Goal: Task Accomplishment & Management: Manage account settings

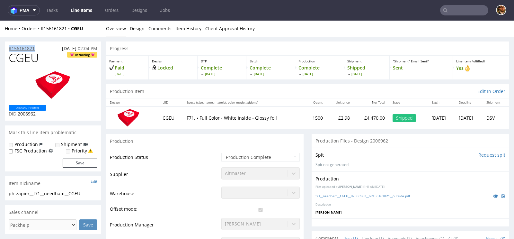
drag, startPoint x: 39, startPoint y: 48, endPoint x: 9, endPoint y: 48, distance: 29.5
click at [9, 48] on div "R156161821 01.08.2025 02:04 PM" at bounding box center [53, 46] width 96 height 10
copy p "R156161821"
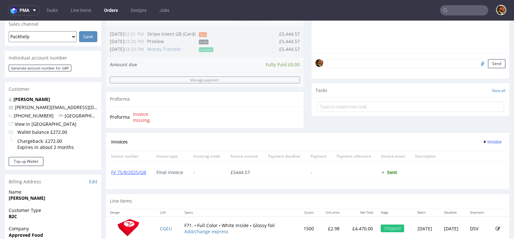
scroll to position [162, 0]
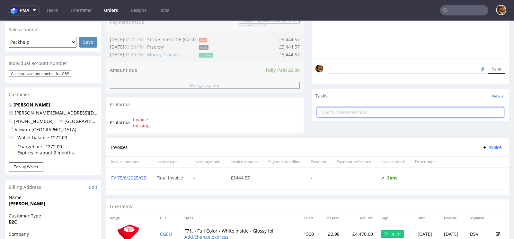
click at [338, 115] on input "text" at bounding box center [410, 112] width 187 height 10
type input "Refund"
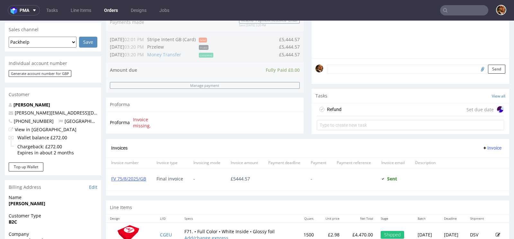
click at [363, 104] on div "Refund Set due date" at bounding box center [410, 109] width 187 height 13
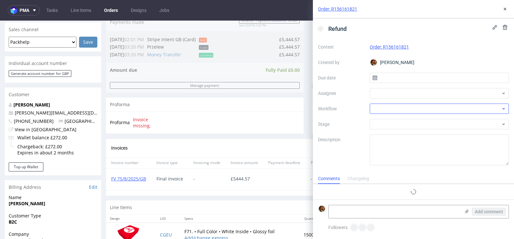
scroll to position [5, 0]
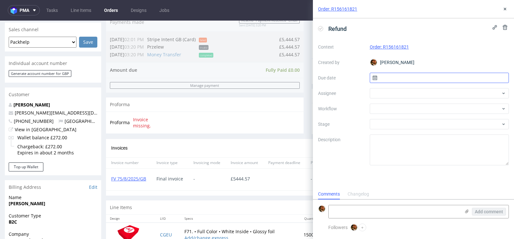
click at [407, 80] on input "text" at bounding box center [439, 78] width 139 height 10
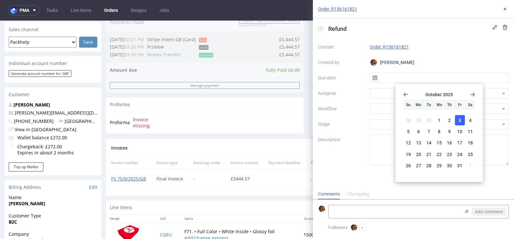
click at [456, 119] on button "3" at bounding box center [460, 120] width 10 height 10
type input "03/10/2025"
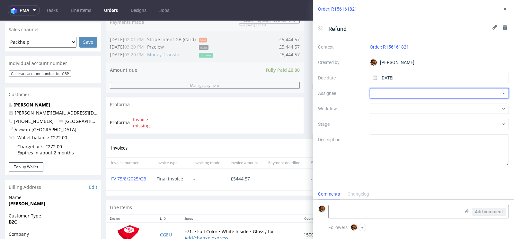
click at [396, 92] on div at bounding box center [439, 93] width 139 height 10
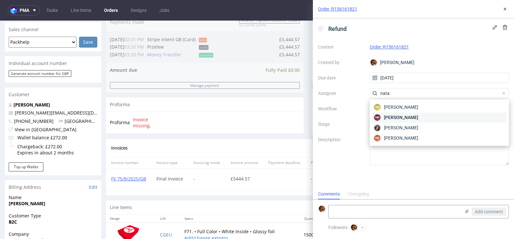
type input "nata"
click at [410, 115] on span "Natalia Kaczorowska" at bounding box center [401, 117] width 34 height 6
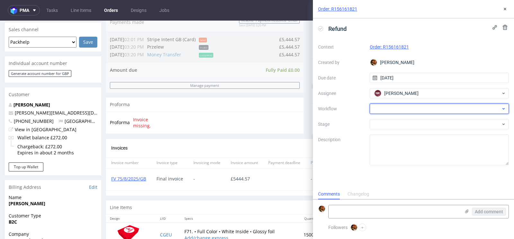
click at [406, 110] on div at bounding box center [439, 108] width 139 height 10
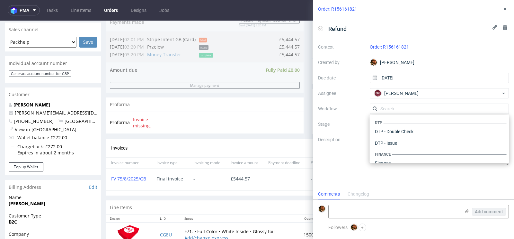
scroll to position [395, 0]
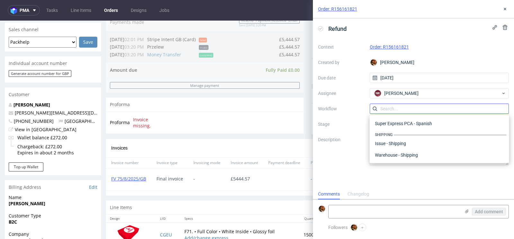
type input "s"
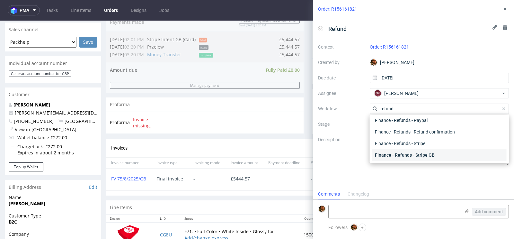
type input "refund"
click at [421, 155] on div "Finance - Refunds - Stripe GB" at bounding box center [439, 155] width 134 height 12
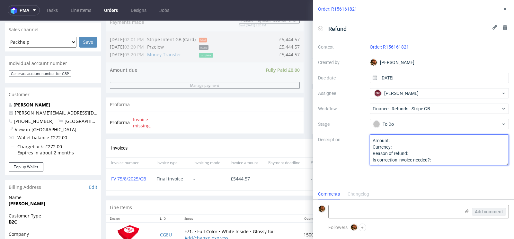
click at [404, 140] on textarea "Amount: Currency: Reason of refund: Is correction invoice needed?: Other:" at bounding box center [439, 149] width 139 height 31
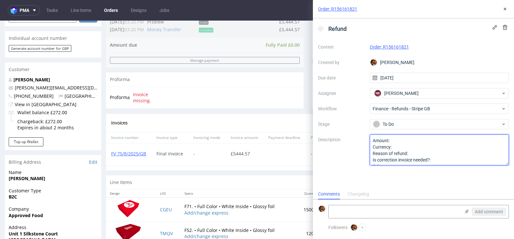
scroll to position [190, 0]
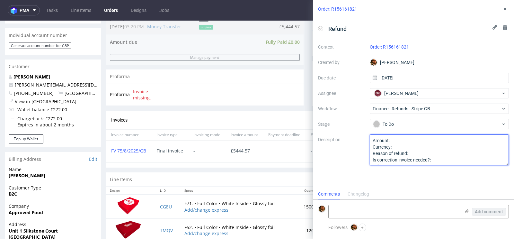
type textarea "Amount: Currency: Reason of refund: Is correction invoice needed?: Other:"
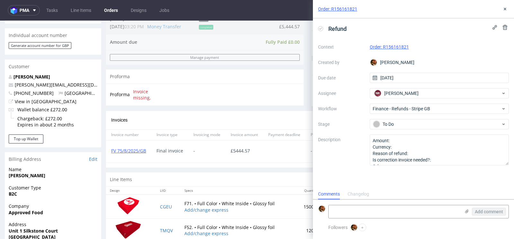
drag, startPoint x: 392, startPoint y: 8, endPoint x: 413, endPoint y: 10, distance: 21.3
click at [413, 10] on div "Order: R156161821" at bounding box center [413, 9] width 201 height 18
click at [503, 7] on icon at bounding box center [504, 8] width 5 height 5
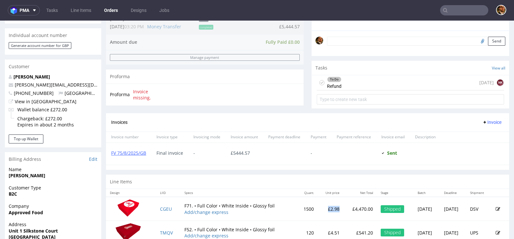
drag, startPoint x: 322, startPoint y: 206, endPoint x: 307, endPoint y: 206, distance: 15.1
click at [318, 206] on td "£2.98" at bounding box center [331, 209] width 26 height 24
copy td "£2.98"
click at [352, 78] on div "To Do Refund today NK" at bounding box center [410, 82] width 187 height 15
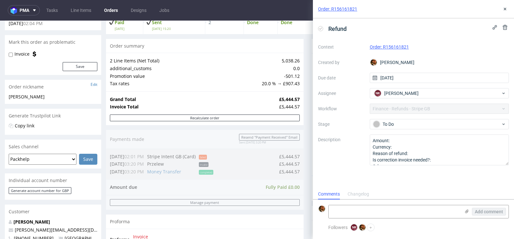
scroll to position [44, 0]
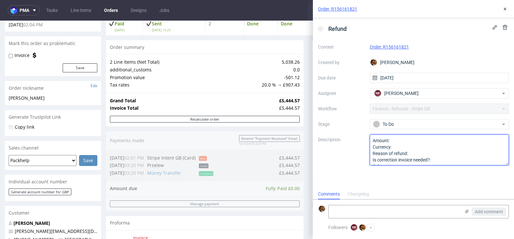
click at [423, 141] on textarea "Amount: Currency: Reason of refund: Is correction invoice needed?: Other:" at bounding box center [439, 149] width 139 height 31
paste textarea "1150.28"
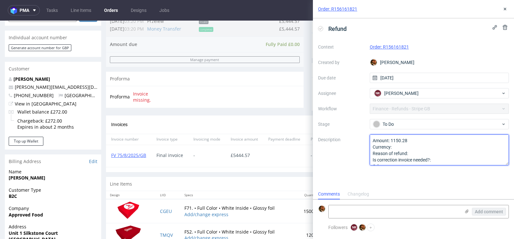
scroll to position [183, 0]
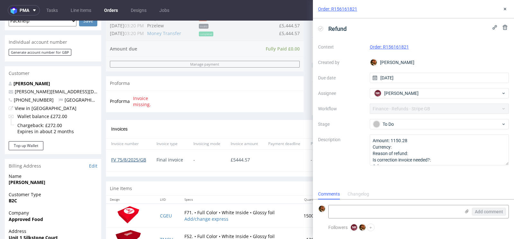
click at [130, 158] on link "FV 75/8/2025/GB" at bounding box center [128, 159] width 35 height 6
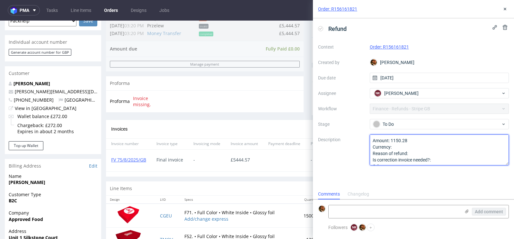
click at [424, 142] on textarea "Amount: 1150.28 Currency: Reason of refund: Is correction invoice needed?: Othe…" at bounding box center [439, 149] width 139 height 31
click at [420, 147] on textarea "Amount: 1150.28 Currency: Reason of refund: Is correction invoice needed?: Othe…" at bounding box center [439, 149] width 139 height 31
click at [417, 153] on textarea "Amount: 1150.28 Currency: Reason of refund: Is correction invoice needed?: Othe…" at bounding box center [439, 149] width 139 height 31
click at [439, 153] on textarea "Amount: 1150.28 Currency: Reason of refund: Is correction invoice needed?: Othe…" at bounding box center [439, 149] width 139 height 31
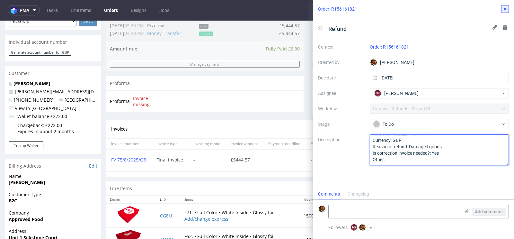
type textarea "Amount: 1150.28 + VAT Currency: GBP Reason of refund: Damaged goods Is correcti…"
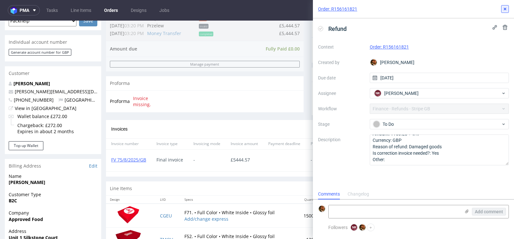
click at [504, 9] on use at bounding box center [505, 9] width 3 height 3
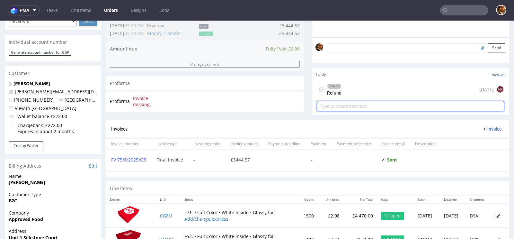
click at [361, 108] on input "text" at bounding box center [410, 106] width 187 height 10
type input "Invoice correction"
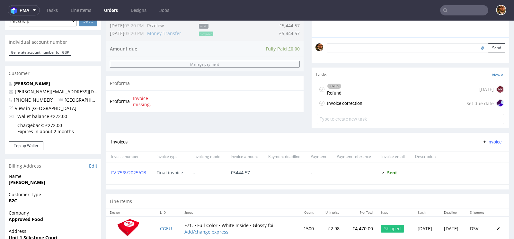
click at [341, 104] on div "Invoice correction" at bounding box center [344, 103] width 35 height 8
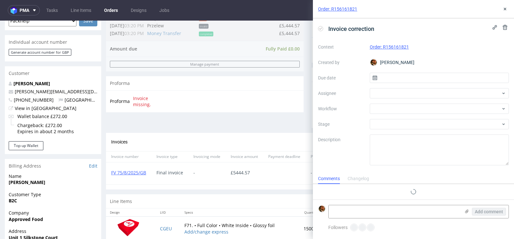
scroll to position [5, 0]
click at [401, 77] on input "text" at bounding box center [439, 78] width 139 height 10
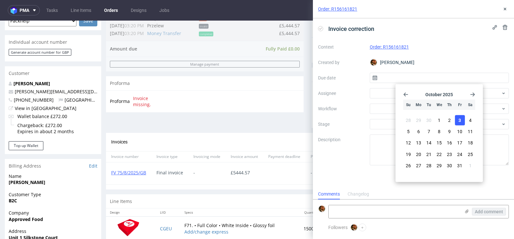
click at [458, 123] on span "3" at bounding box center [459, 120] width 3 height 6
type input "03/10/2025"
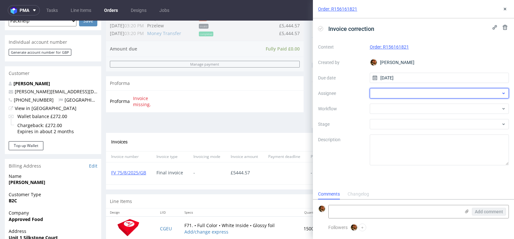
click at [416, 91] on div at bounding box center [439, 93] width 139 height 10
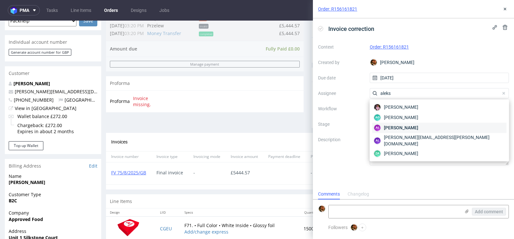
type input "aleks"
click at [417, 127] on span "Aleksandra Łętowska" at bounding box center [401, 127] width 34 height 6
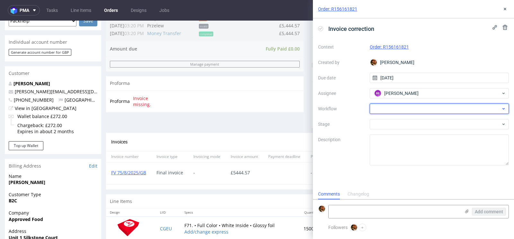
click at [395, 108] on div at bounding box center [439, 108] width 139 height 10
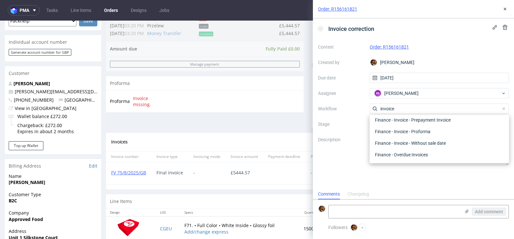
scroll to position [46, 0]
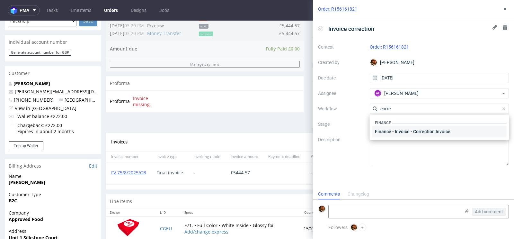
type input "corre"
click at [408, 134] on div "Finance - Invoice - Correction Invoice" at bounding box center [439, 132] width 134 height 12
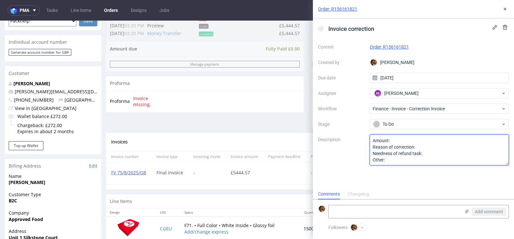
click at [403, 138] on textarea "Amount: Reason of correction: Needness of refund task: Other:" at bounding box center [439, 149] width 139 height 31
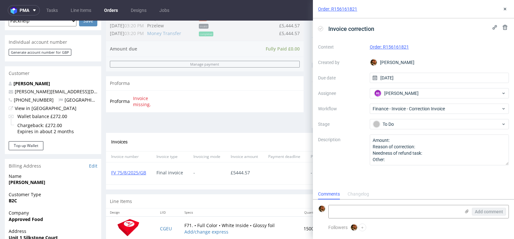
click at [506, 14] on div "Order: R156161821" at bounding box center [413, 9] width 201 height 18
click at [505, 11] on icon at bounding box center [504, 8] width 5 height 5
